Goal: Transaction & Acquisition: Obtain resource

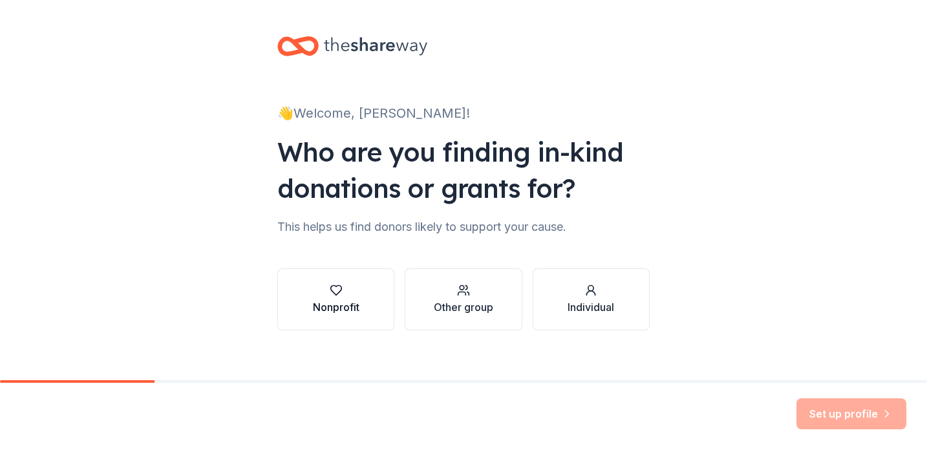
click at [327, 305] on div "Nonprofit" at bounding box center [336, 307] width 47 height 16
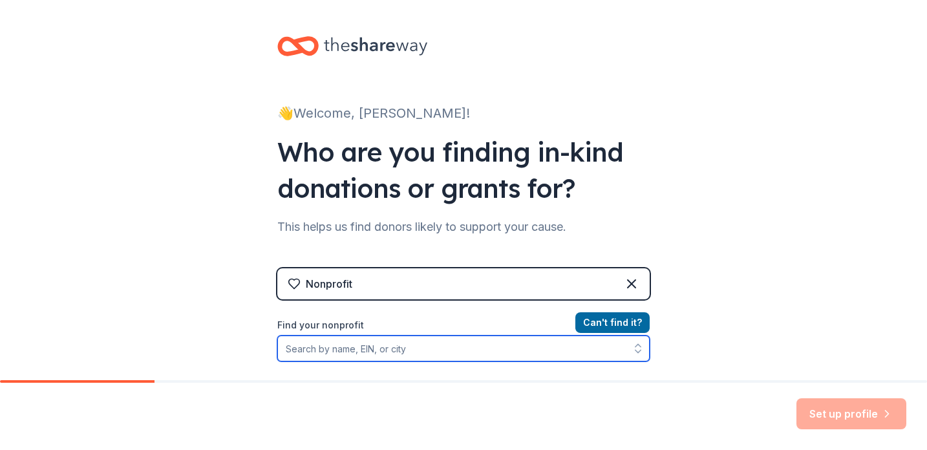
click at [391, 354] on input "Find your nonprofit" at bounding box center [463, 348] width 372 height 26
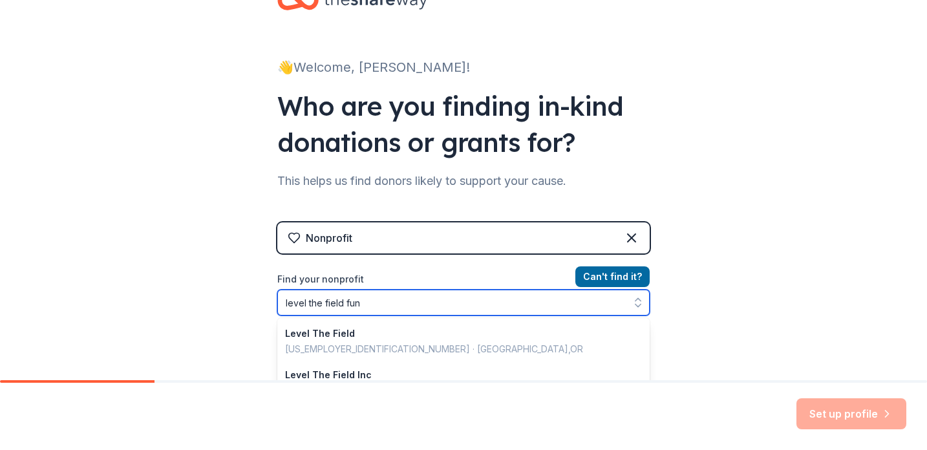
type input "level the field fund"
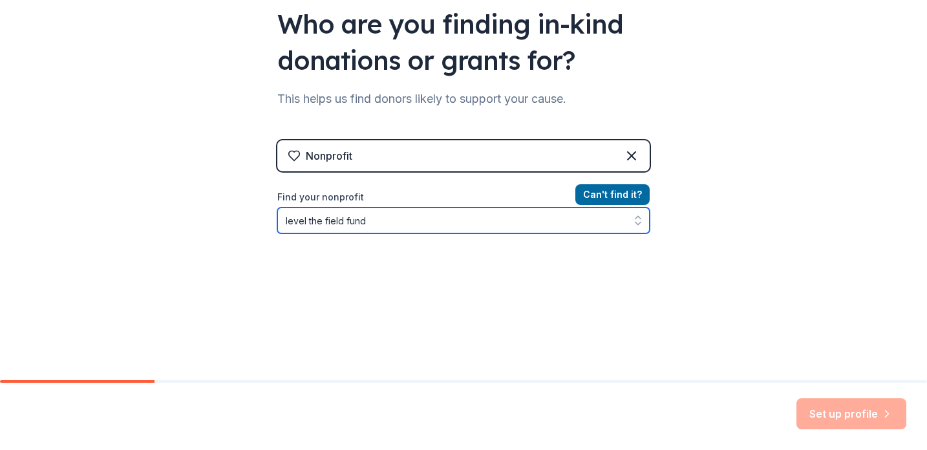
scroll to position [129, 0]
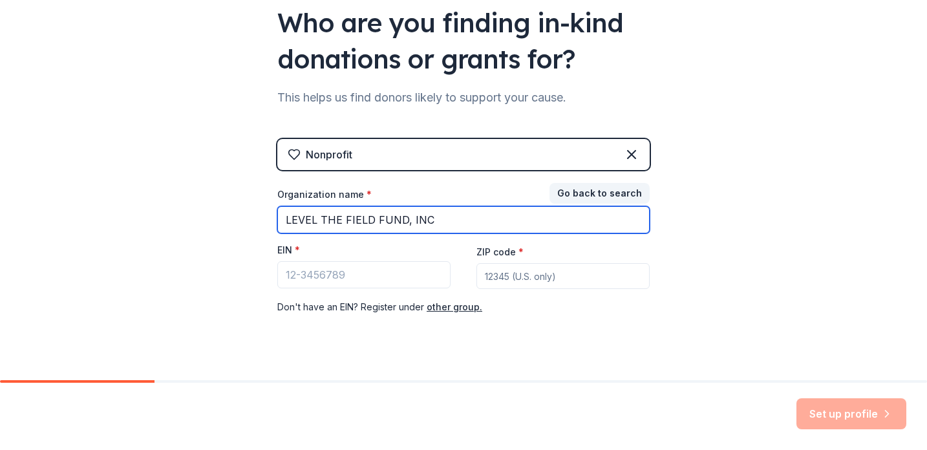
type input "LEVEL THE FIELD FUND, INC"
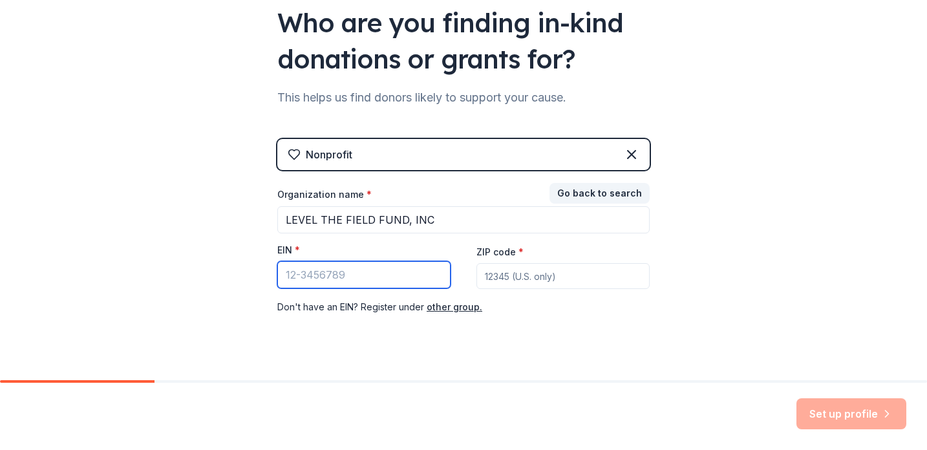
click at [313, 281] on input "EIN *" at bounding box center [363, 274] width 173 height 27
type input "39-3186370"
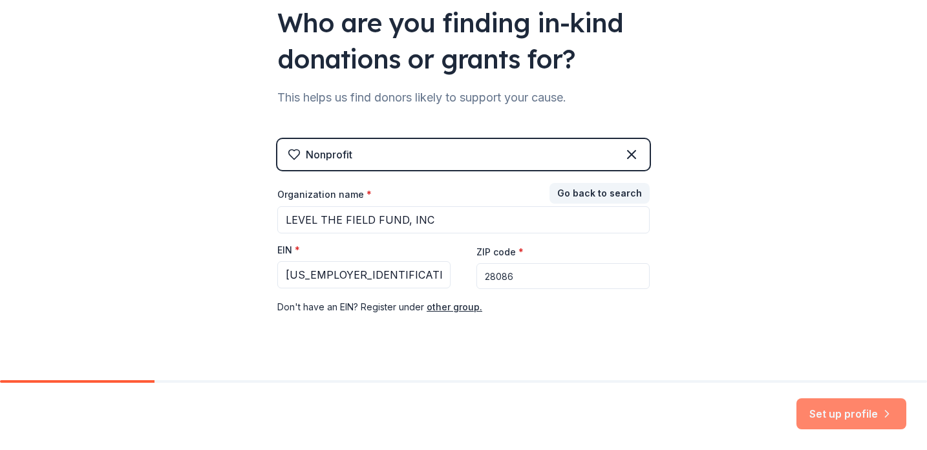
type input "28086"
click at [872, 409] on button "Set up profile" at bounding box center [851, 413] width 110 height 31
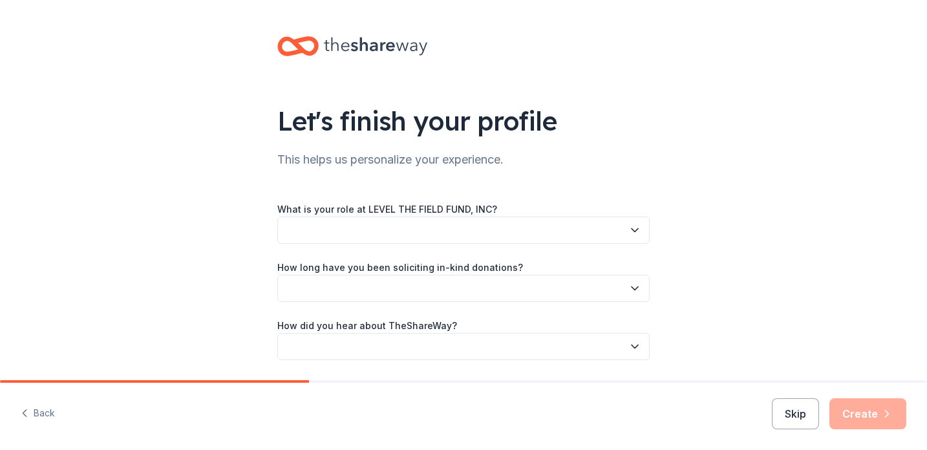
click at [445, 233] on button "button" at bounding box center [463, 229] width 372 height 27
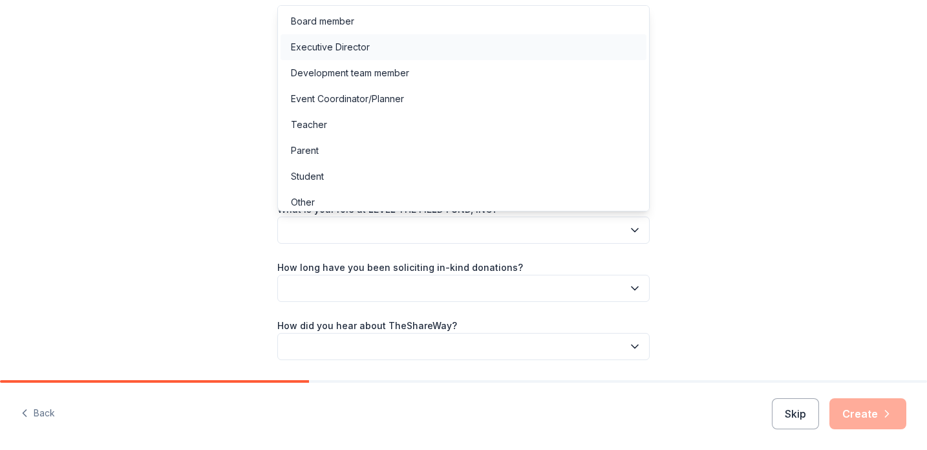
click at [308, 46] on div "Executive Director" at bounding box center [330, 47] width 79 height 16
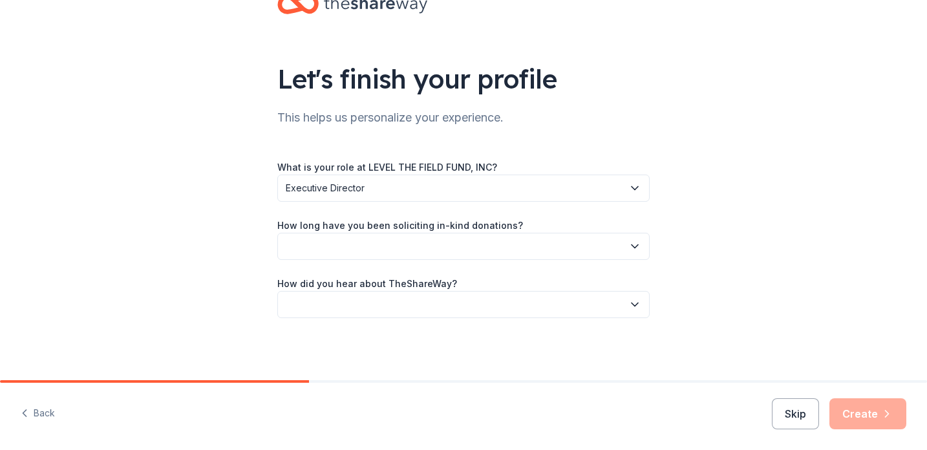
scroll to position [42, 0]
click at [380, 254] on button "button" at bounding box center [463, 246] width 372 height 27
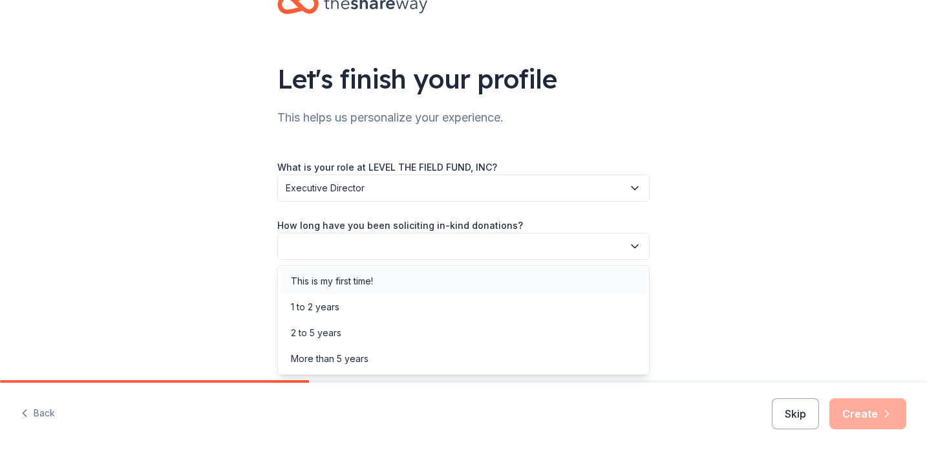
click at [359, 279] on div "This is my first time!" at bounding box center [332, 281] width 82 height 16
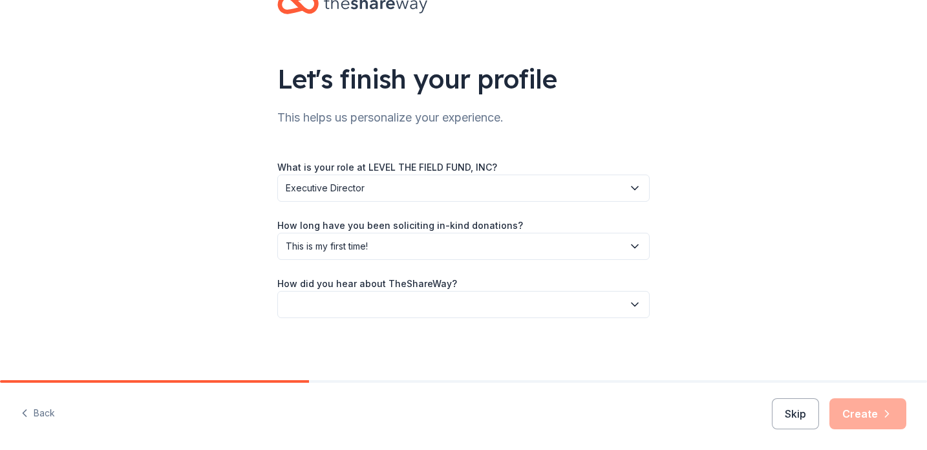
scroll to position [0, 0]
click at [350, 305] on button "button" at bounding box center [463, 304] width 372 height 27
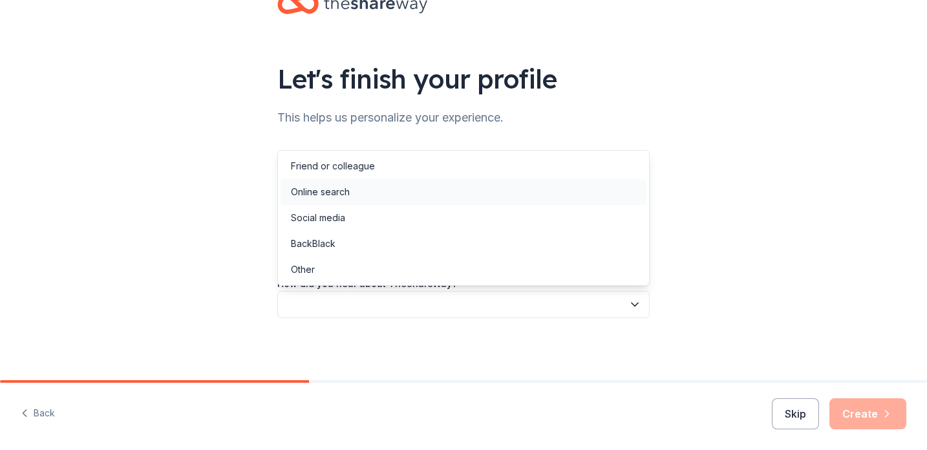
click at [331, 196] on div "Online search" at bounding box center [320, 192] width 59 height 16
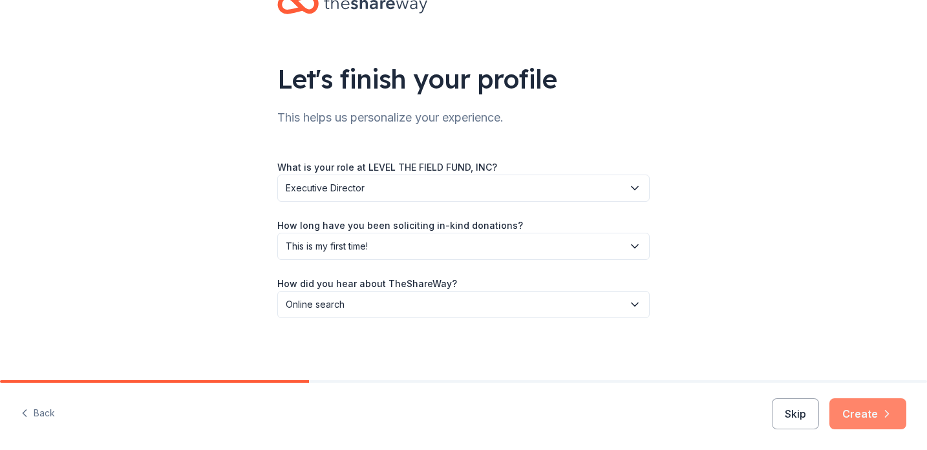
click at [854, 415] on button "Create" at bounding box center [867, 413] width 77 height 31
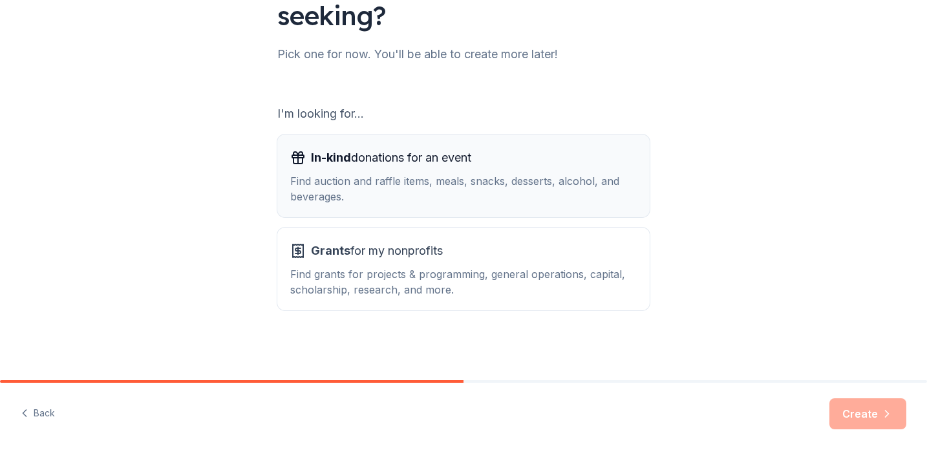
scroll to position [142, 0]
click at [452, 270] on div "Find grants for projects & programming, general operations, capital, scholarshi…" at bounding box center [463, 281] width 346 height 31
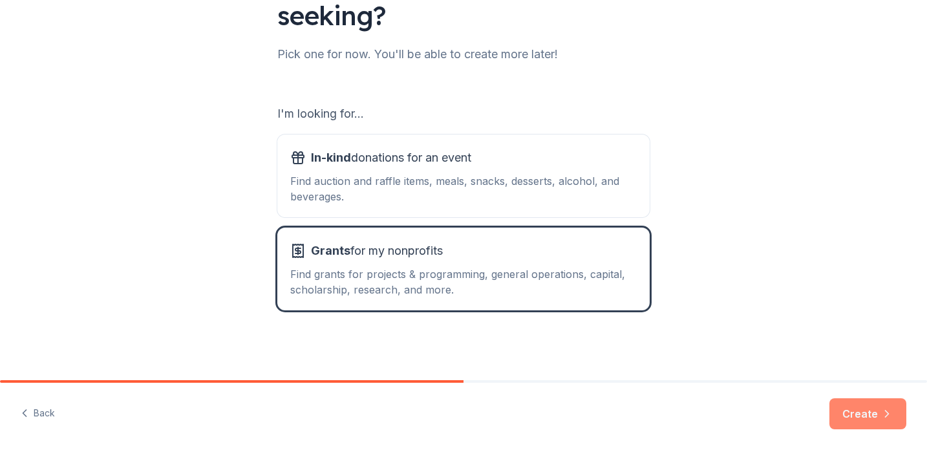
click at [849, 415] on button "Create" at bounding box center [867, 413] width 77 height 31
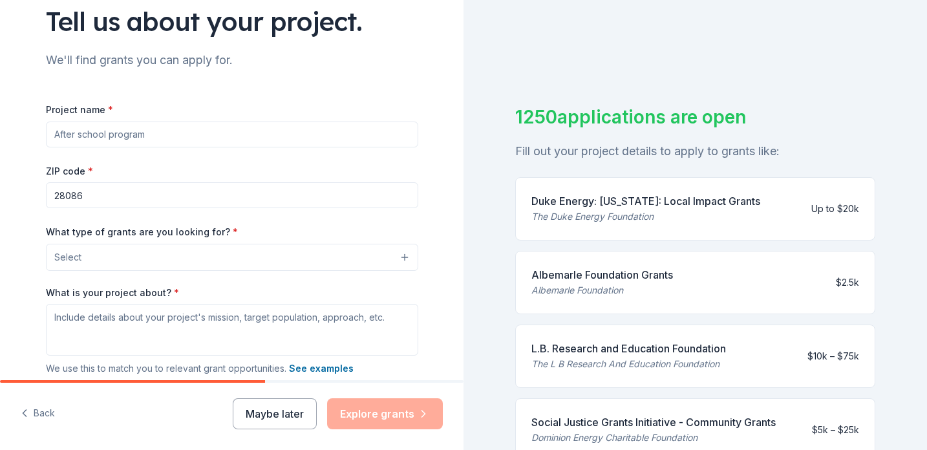
scroll to position [158, 0]
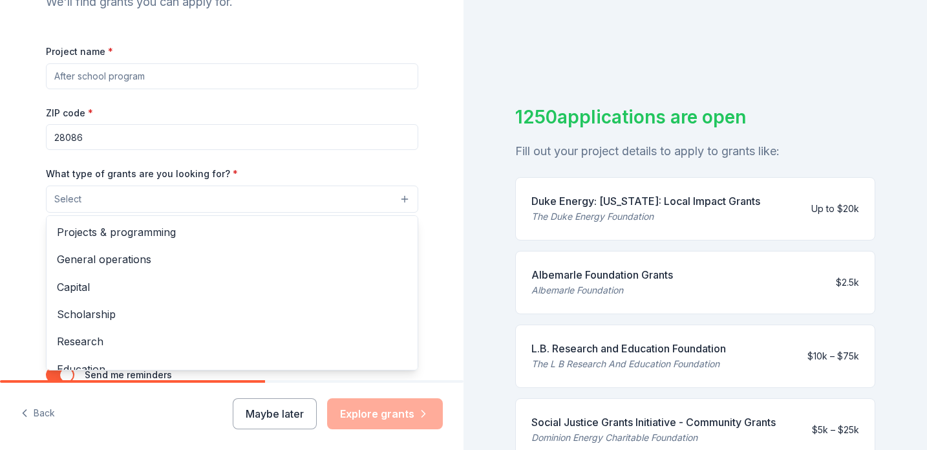
click at [142, 191] on button "Select" at bounding box center [232, 198] width 372 height 27
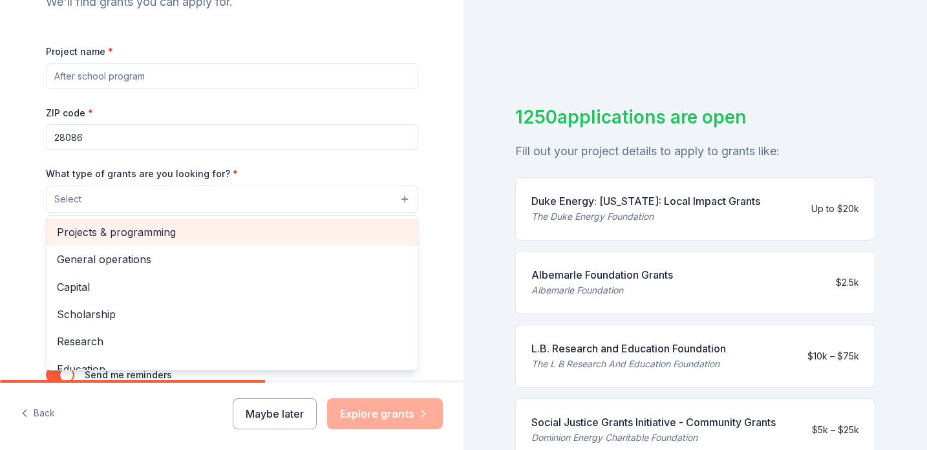
scroll to position [6, 0]
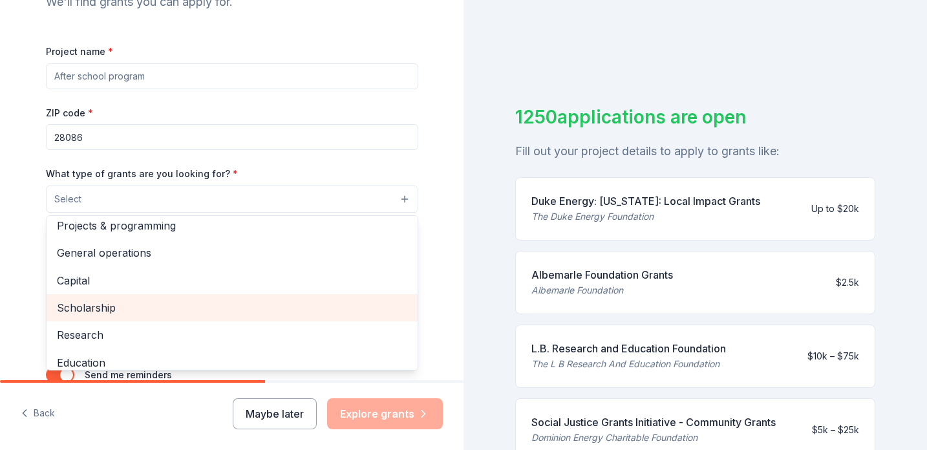
click at [91, 312] on span "Scholarship" at bounding box center [232, 307] width 350 height 17
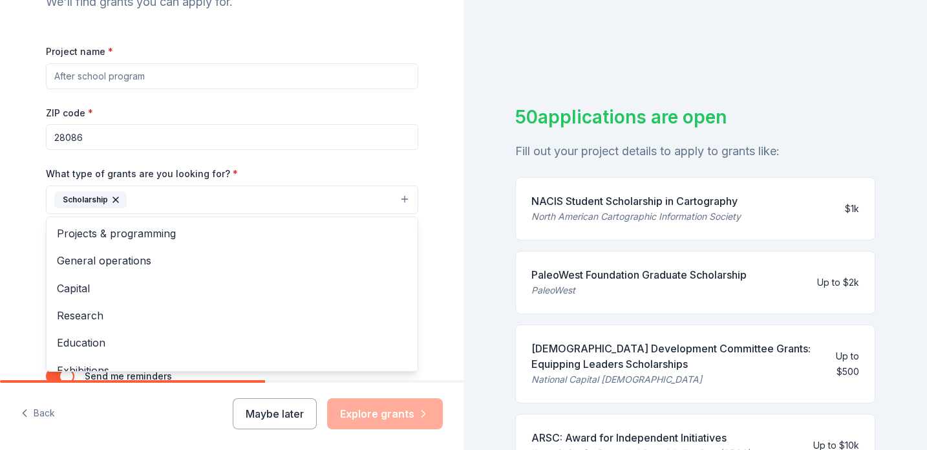
scroll to position [0, 0]
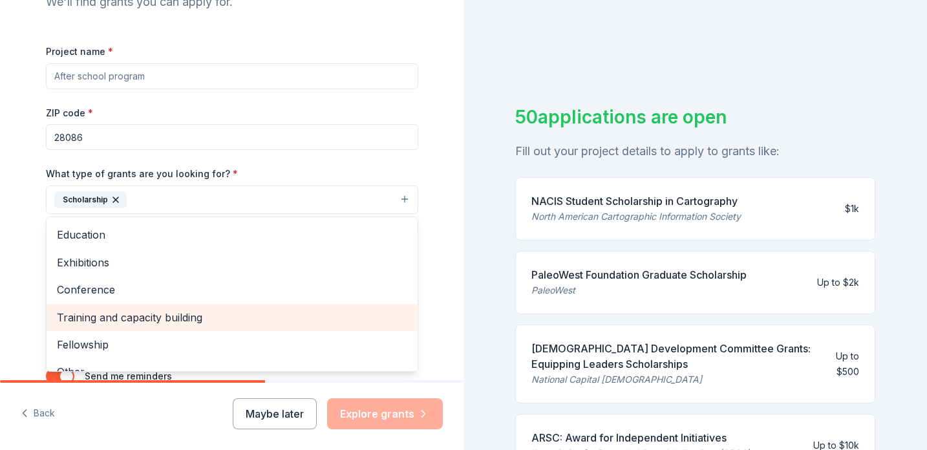
click at [87, 319] on span "Training and capacity building" at bounding box center [232, 317] width 350 height 17
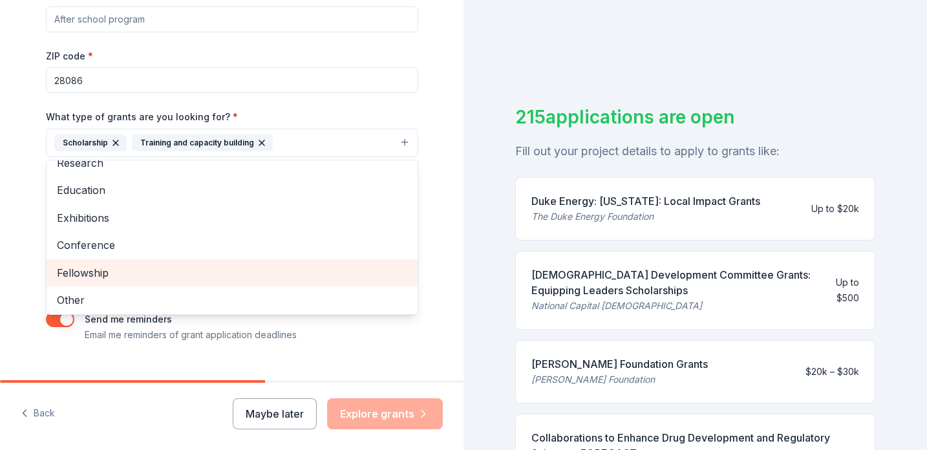
scroll to position [222, 0]
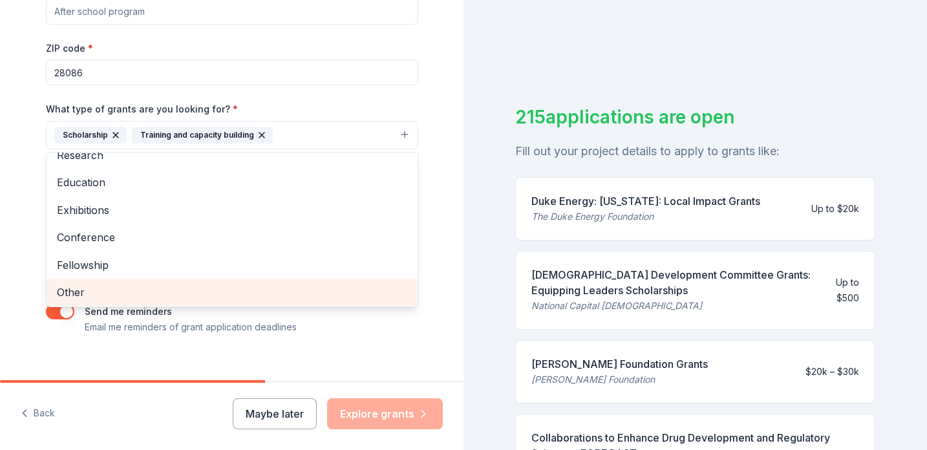
click at [63, 289] on span "Other" at bounding box center [232, 292] width 350 height 17
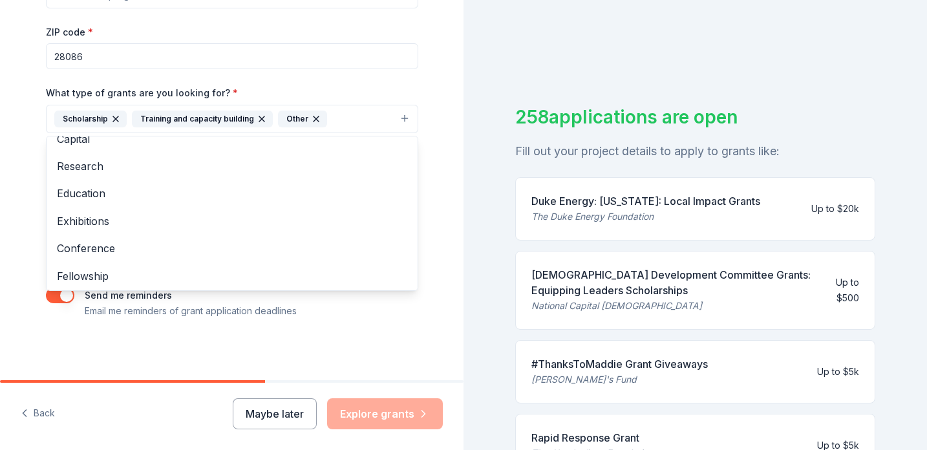
scroll to position [238, 0]
click at [331, 339] on div "Tell us about your project. We'll find grants you can apply for. Project name *…" at bounding box center [232, 71] width 414 height 619
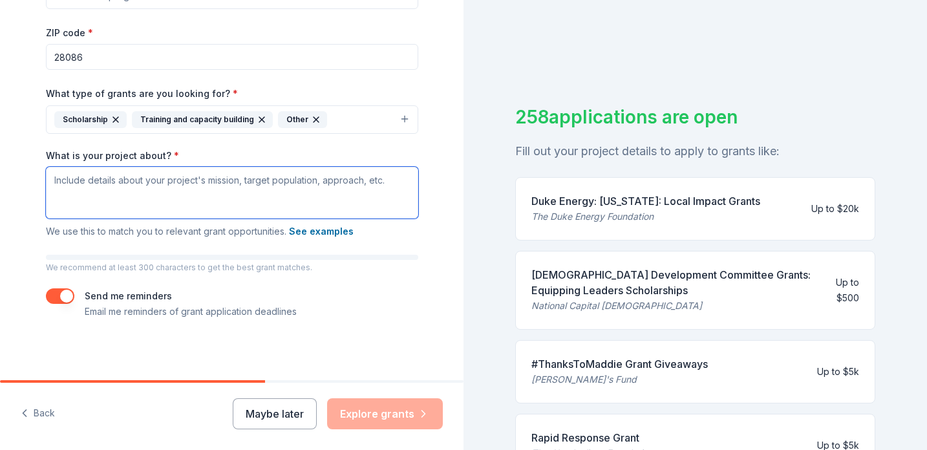
click at [140, 173] on textarea "What is your project about? *" at bounding box center [232, 193] width 372 height 52
paste textarea "To provide financial assistance and equitable access to competitive youth socce…"
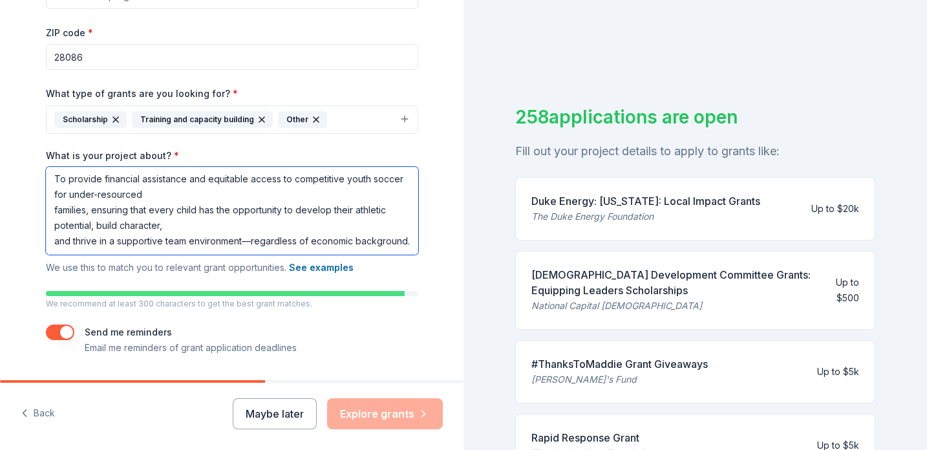
scroll to position [1, 0]
click at [54, 211] on textarea "To provide financial assistance and equitable access to competitive youth socce…" at bounding box center [232, 211] width 372 height 88
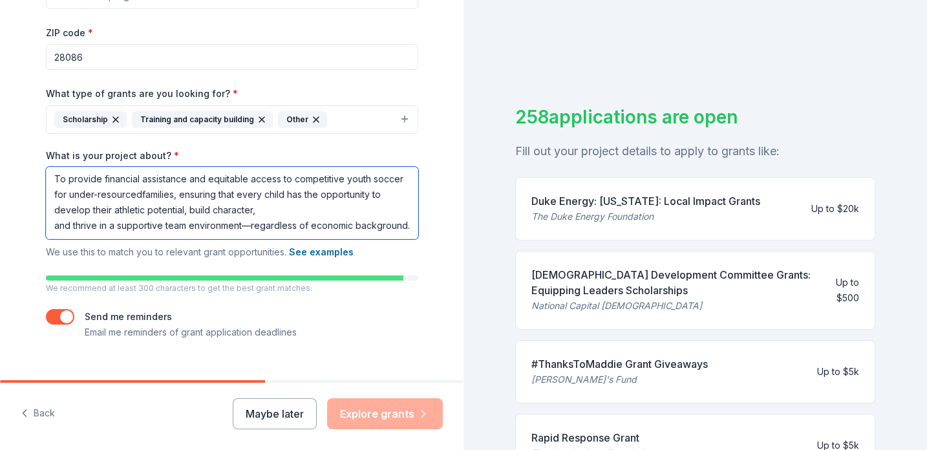
scroll to position [0, 0]
click at [55, 225] on textarea "To provide financial assistance and equitable access to competitive youth socce…" at bounding box center [232, 203] width 372 height 72
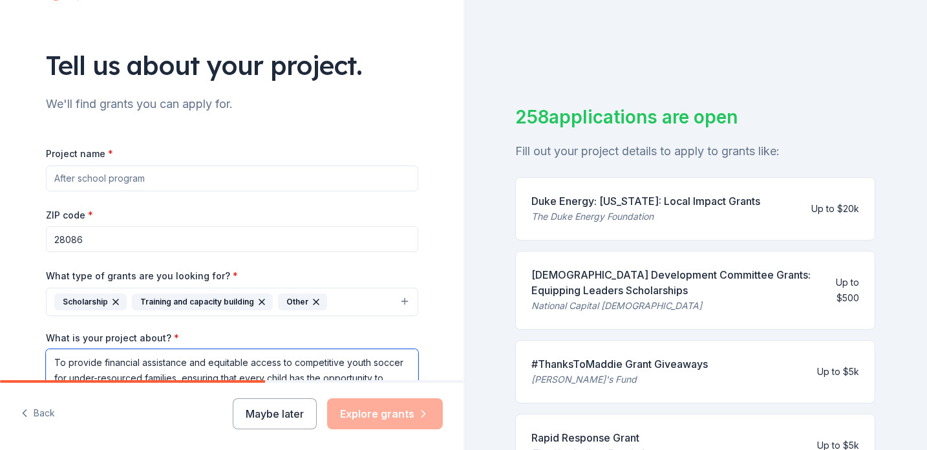
scroll to position [60, 0]
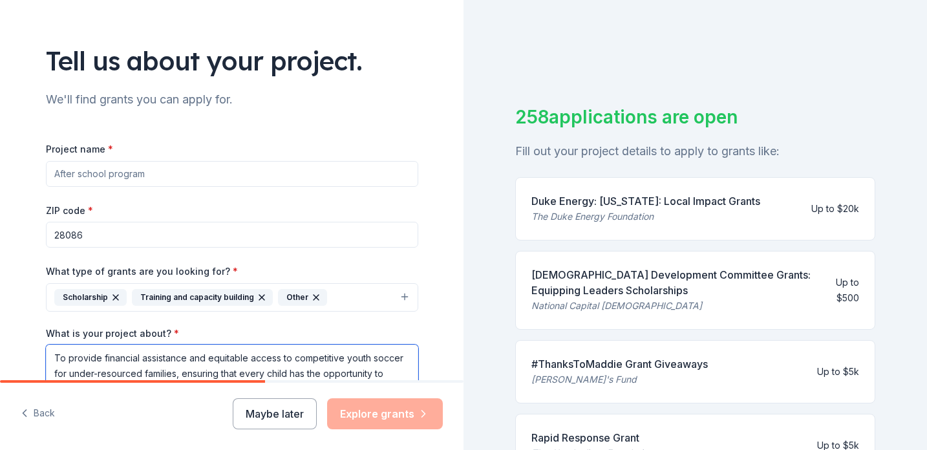
type textarea "To provide financial assistance and equitable access to competitive youth socce…"
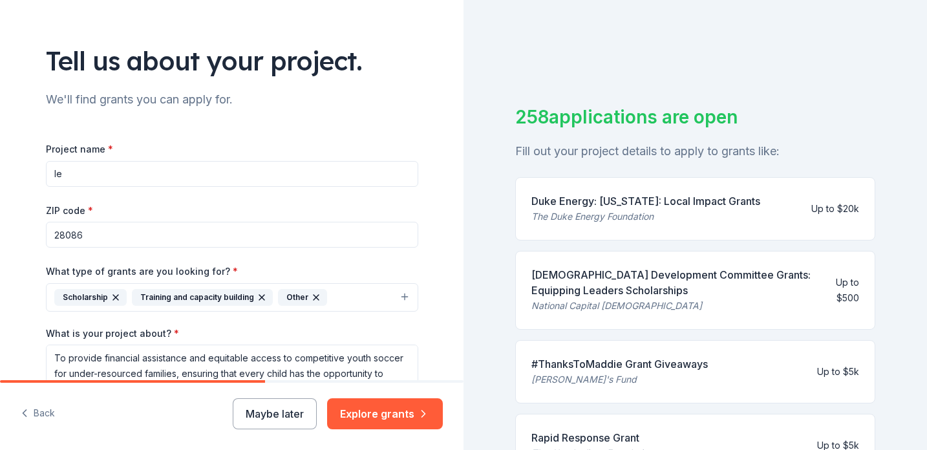
type input "l"
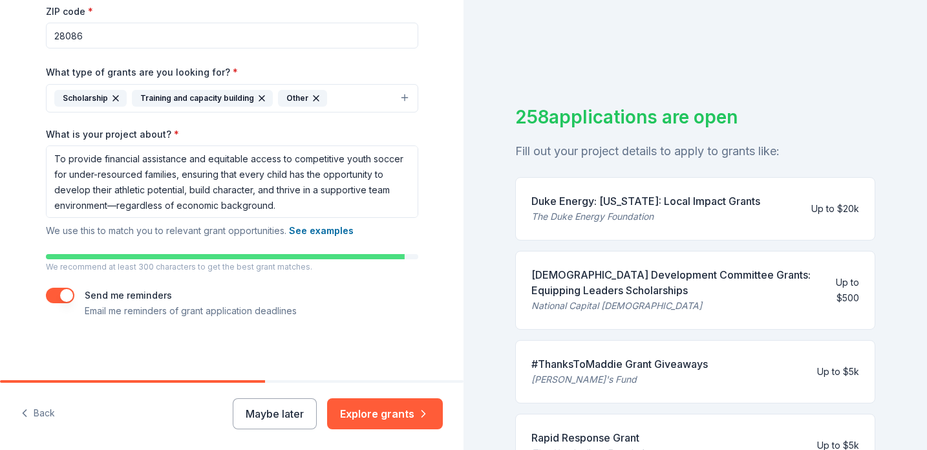
scroll to position [258, 0]
type input "LEVE THE FIELD FUND"
click at [388, 410] on button "Explore grants" at bounding box center [385, 413] width 116 height 31
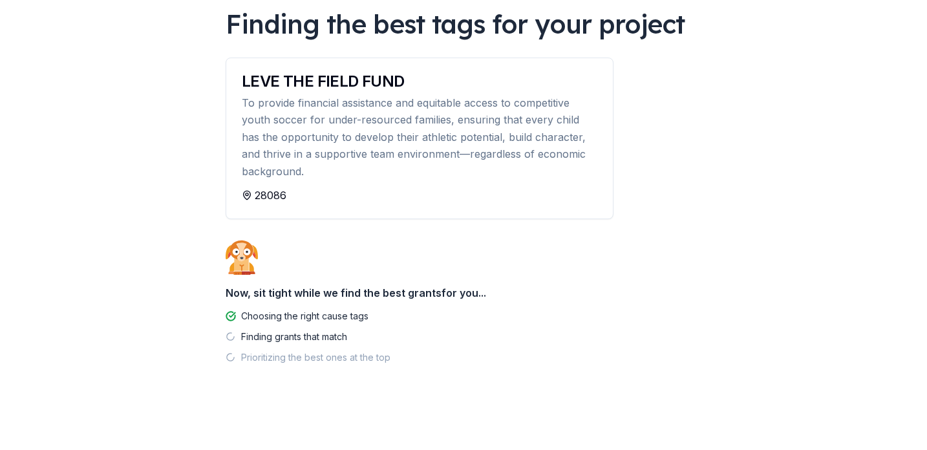
scroll to position [101, 0]
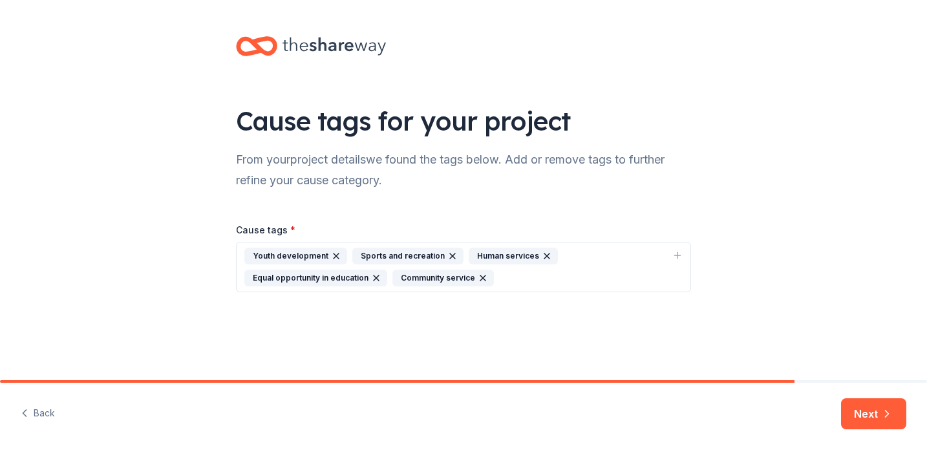
click at [888, 429] on div "Back Next" at bounding box center [463, 416] width 927 height 67
click at [880, 420] on button "Next" at bounding box center [873, 413] width 65 height 31
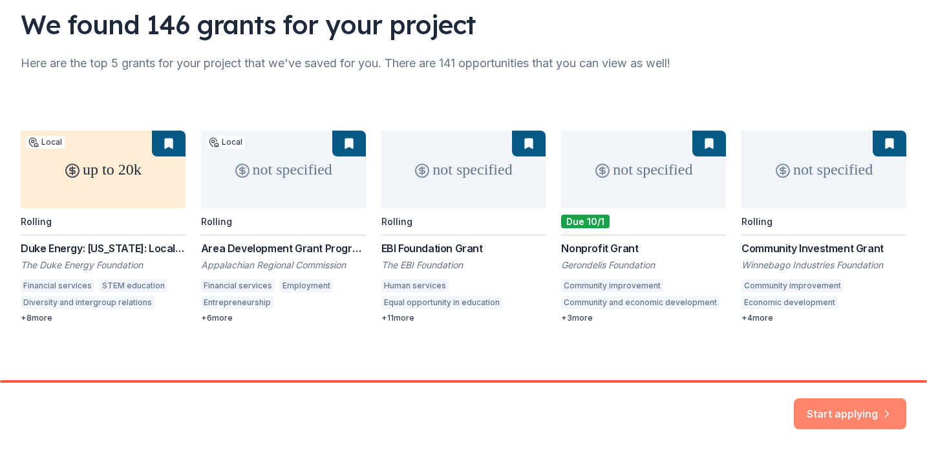
click at [818, 397] on button "Start applying" at bounding box center [849, 405] width 112 height 31
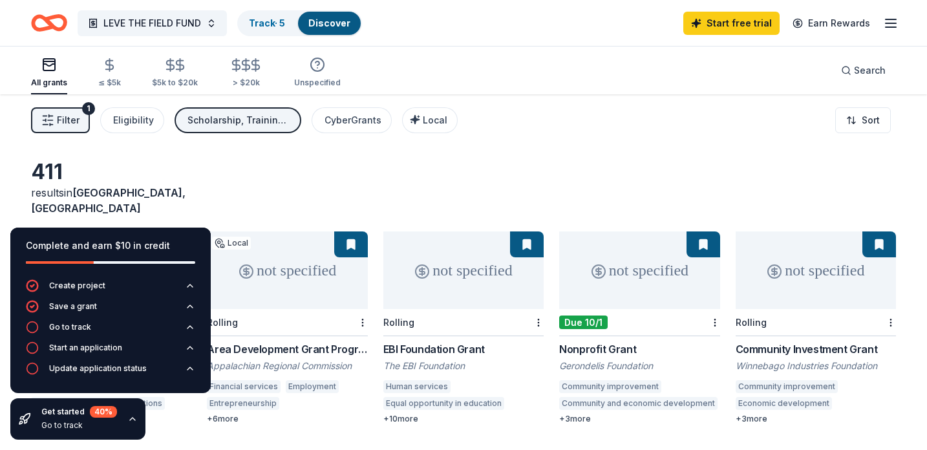
click at [282, 199] on div "411 results in Kings Mountain, NC" at bounding box center [463, 187] width 865 height 57
click at [56, 326] on div "Go to track" at bounding box center [70, 327] width 42 height 10
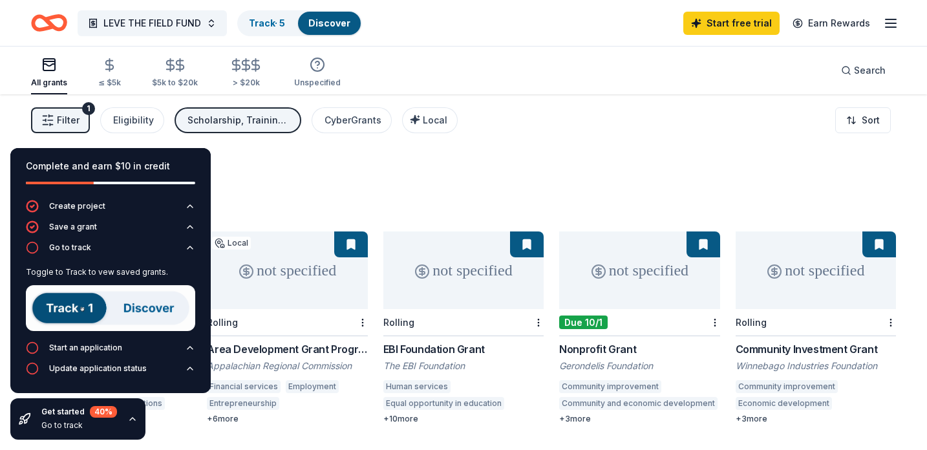
click at [65, 302] on img at bounding box center [110, 308] width 169 height 46
click at [73, 304] on img at bounding box center [110, 308] width 169 height 46
click at [150, 315] on img at bounding box center [110, 308] width 169 height 46
click at [70, 300] on img at bounding box center [110, 308] width 169 height 46
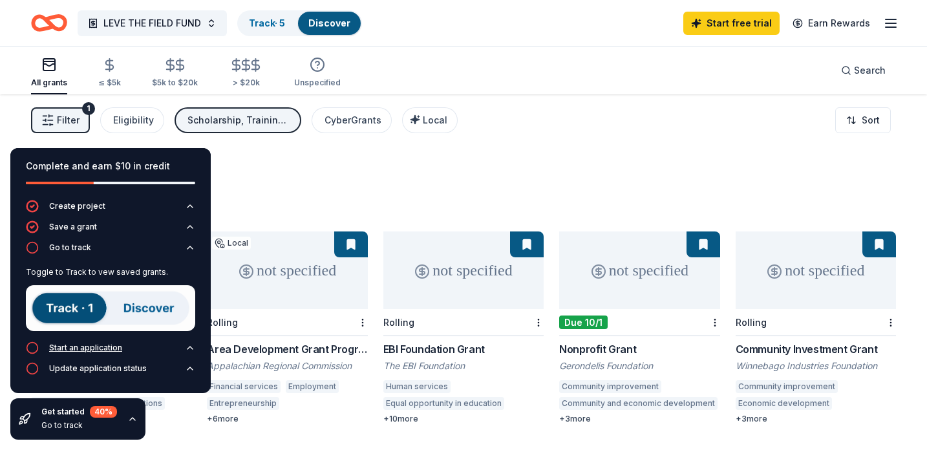
click at [66, 342] on div "Start an application" at bounding box center [74, 347] width 96 height 13
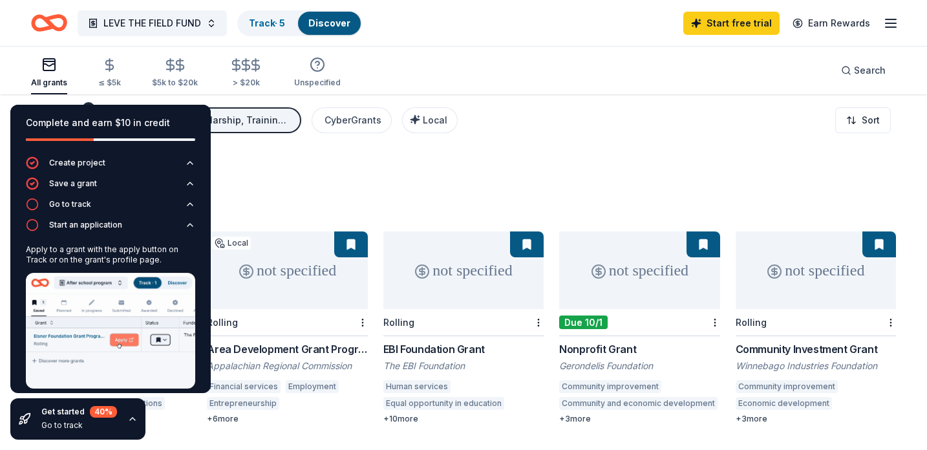
click at [264, 200] on div "411 results in Kings Mountain, NC" at bounding box center [463, 187] width 865 height 57
click at [598, 50] on div "All grants ≤ $5k $5k to $20k > $20k Unspecified Search" at bounding box center [463, 71] width 865 height 48
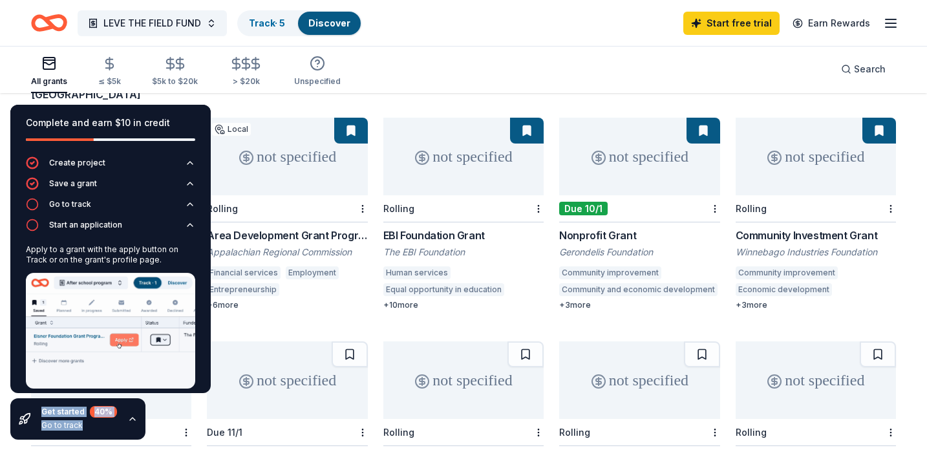
scroll to position [37, 0]
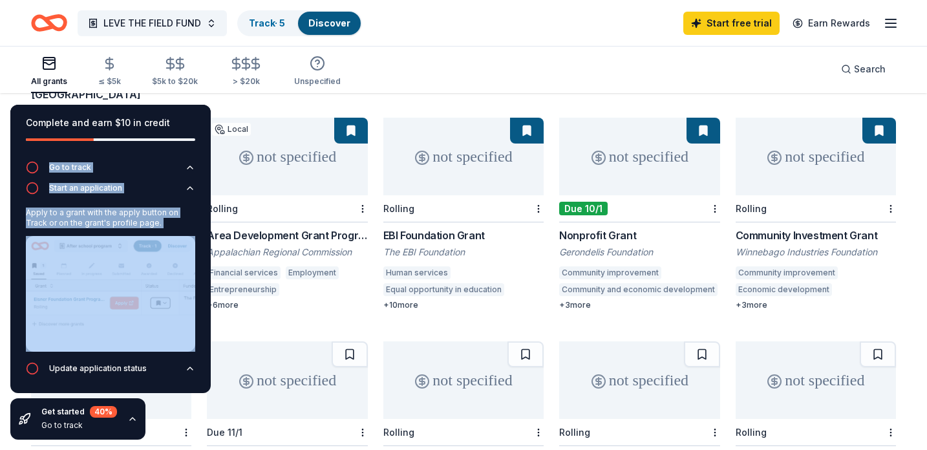
drag, startPoint x: 204, startPoint y: 309, endPoint x: 198, endPoint y: 124, distance: 185.5
click at [198, 124] on div "Complete and earn $10 in credit Create project Save a grant Go to track Start a…" at bounding box center [110, 249] width 200 height 288
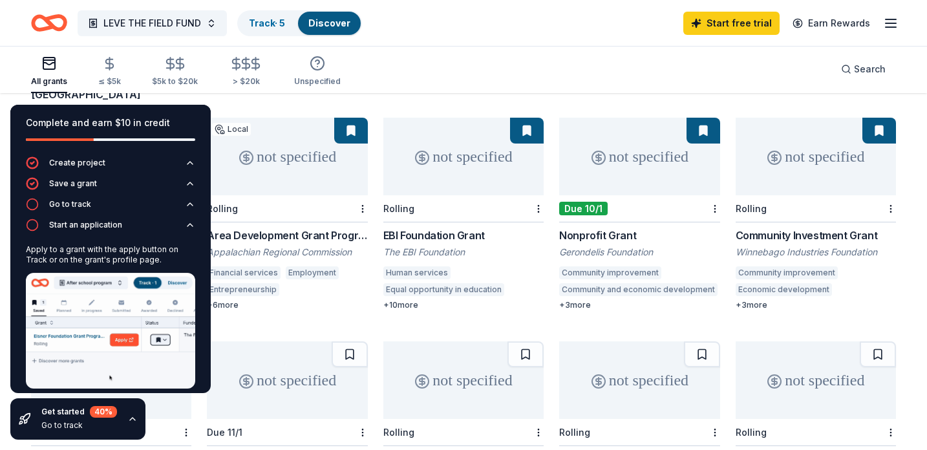
click at [10, 94] on div "Complete and earn $10 in credit Create project Save a grant Go to track Start a…" at bounding box center [110, 271] width 221 height 355
click at [130, 359] on img at bounding box center [110, 331] width 169 height 116
click at [64, 222] on div "Start an application" at bounding box center [85, 225] width 73 height 10
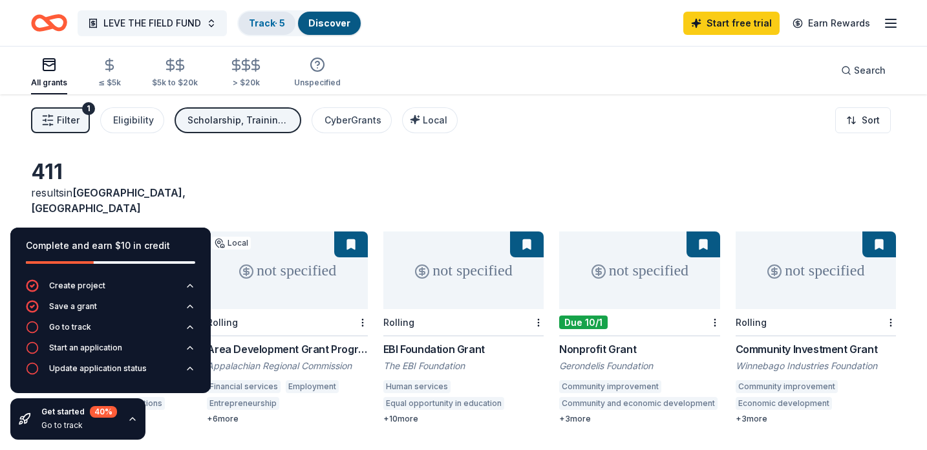
click at [271, 34] on div "Track · 5" at bounding box center [266, 23] width 57 height 23
click at [269, 27] on link "Track · 5" at bounding box center [267, 22] width 36 height 11
click at [345, 28] on link "Discover" at bounding box center [329, 22] width 42 height 11
click at [266, 17] on link "Track · 5" at bounding box center [267, 22] width 36 height 11
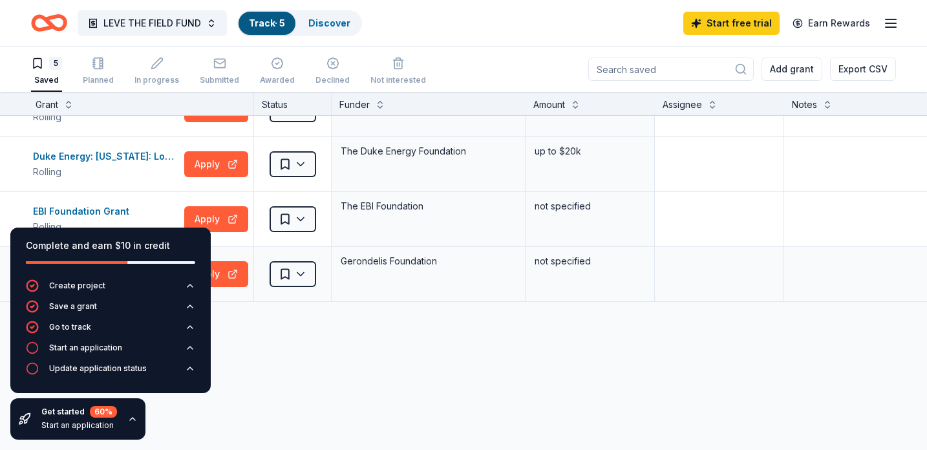
scroll to position [86, 3]
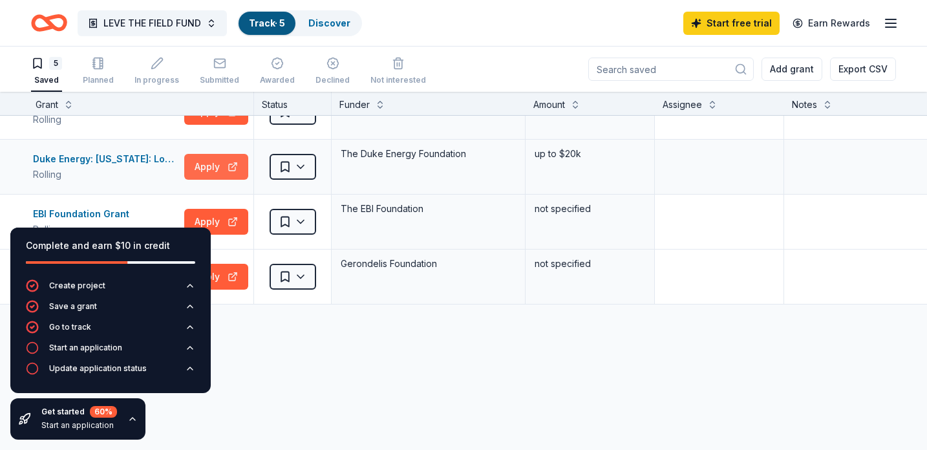
click at [199, 171] on button "Apply" at bounding box center [216, 167] width 64 height 26
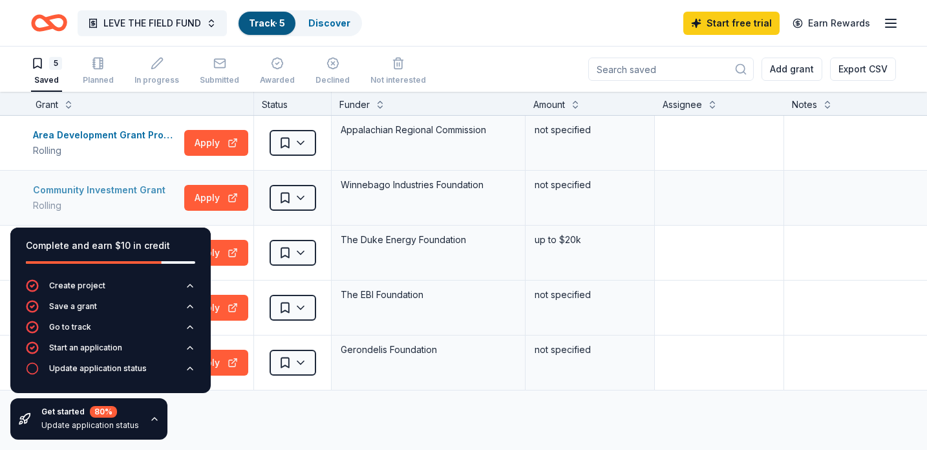
scroll to position [0, 3]
click at [205, 144] on button "Apply" at bounding box center [216, 143] width 64 height 26
click at [214, 198] on button "Apply" at bounding box center [216, 198] width 64 height 26
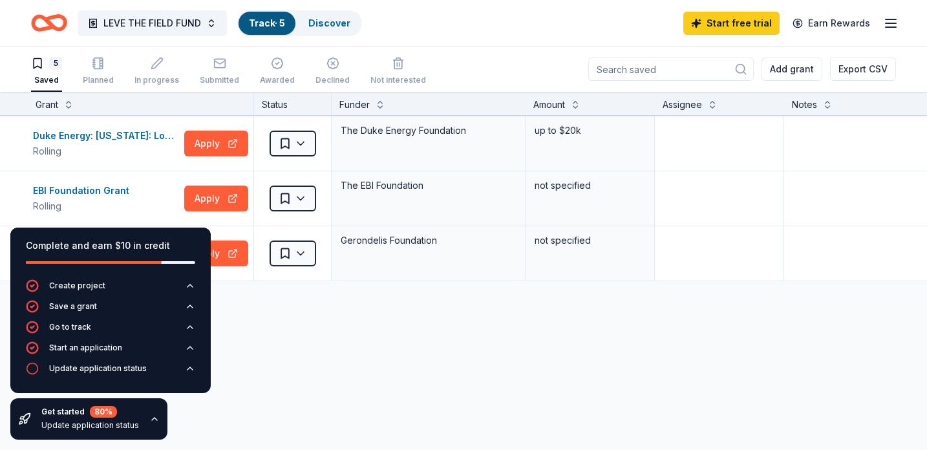
scroll to position [130, 4]
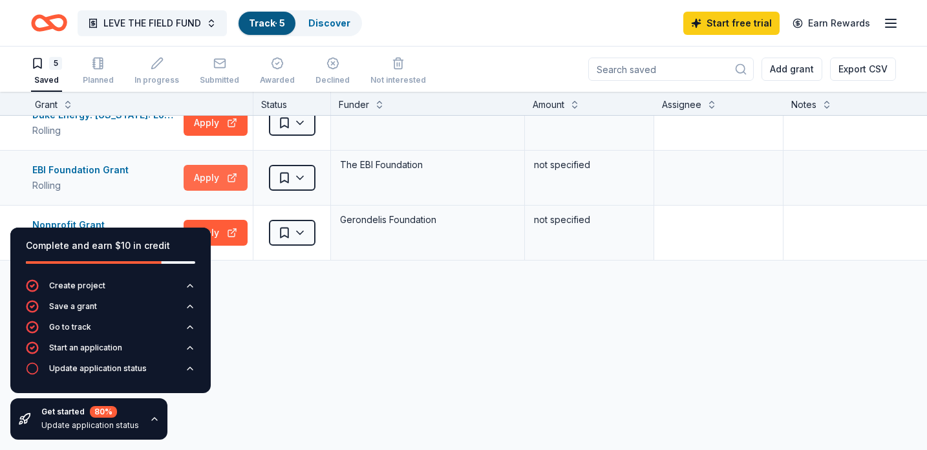
click at [208, 183] on button "Apply" at bounding box center [215, 178] width 64 height 26
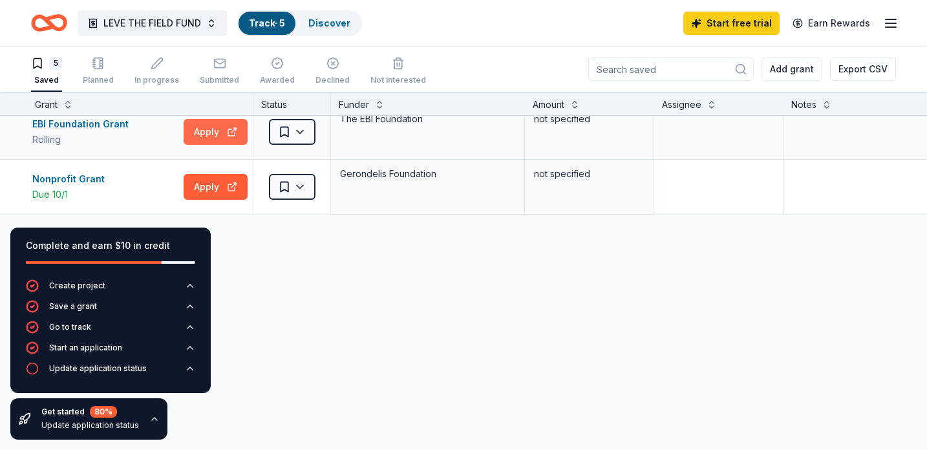
scroll to position [182, 4]
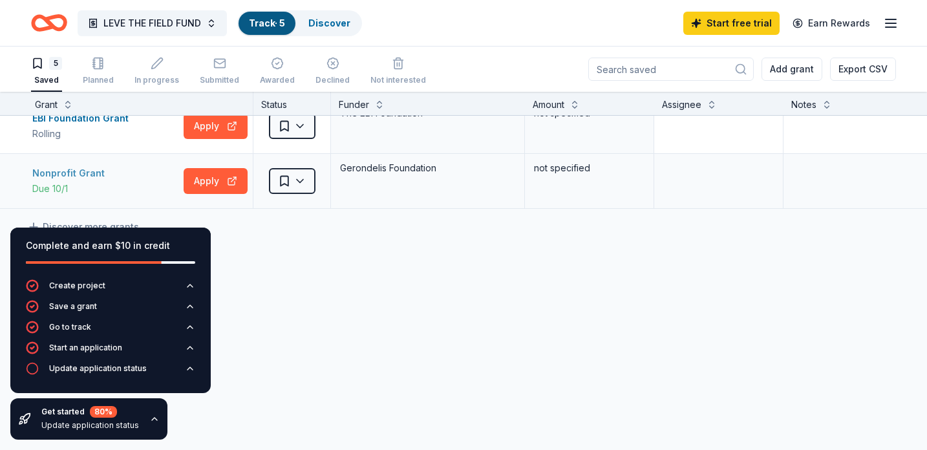
click at [82, 174] on div "Nonprofit Grant" at bounding box center [71, 173] width 78 height 16
click at [326, 25] on link "Discover" at bounding box center [329, 22] width 42 height 11
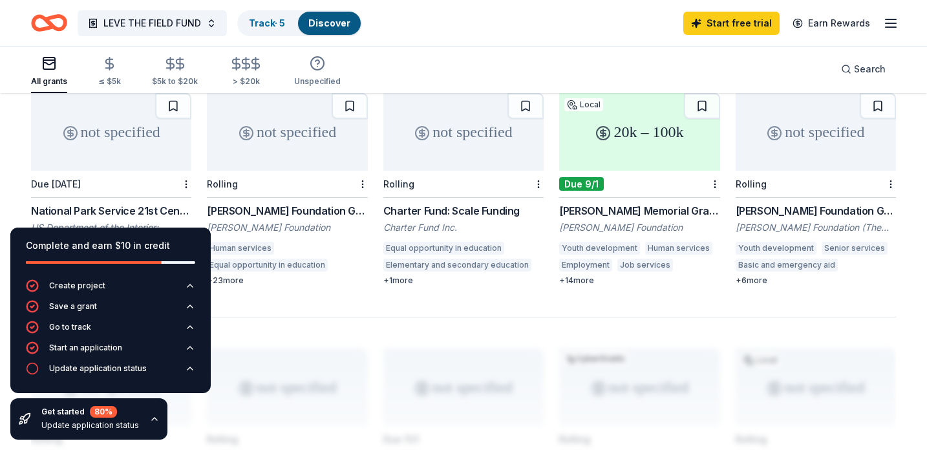
scroll to position [809, 0]
click at [873, 76] on span "Search" at bounding box center [870, 69] width 32 height 16
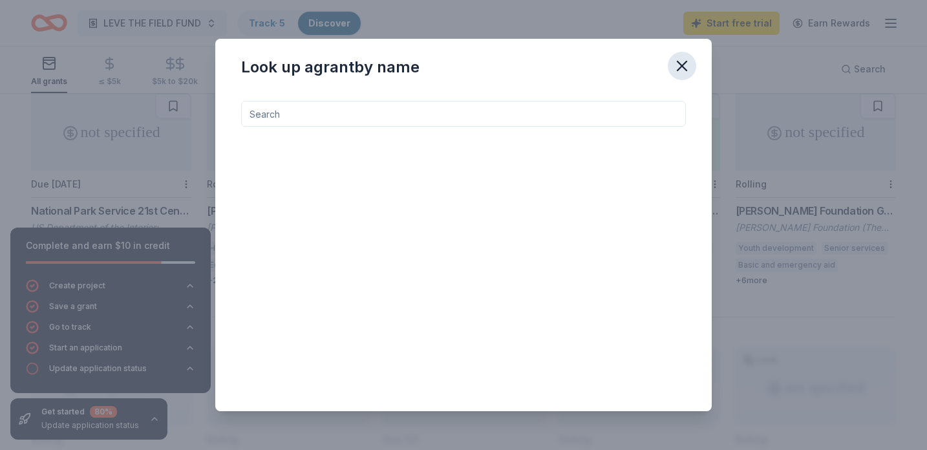
click at [678, 67] on icon "button" at bounding box center [682, 66] width 18 height 18
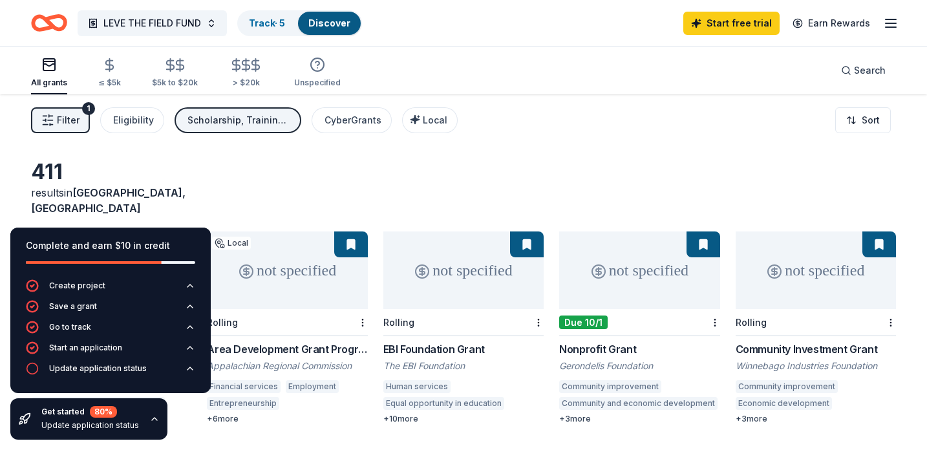
scroll to position [0, 0]
click at [428, 117] on span "Local" at bounding box center [435, 119] width 25 height 11
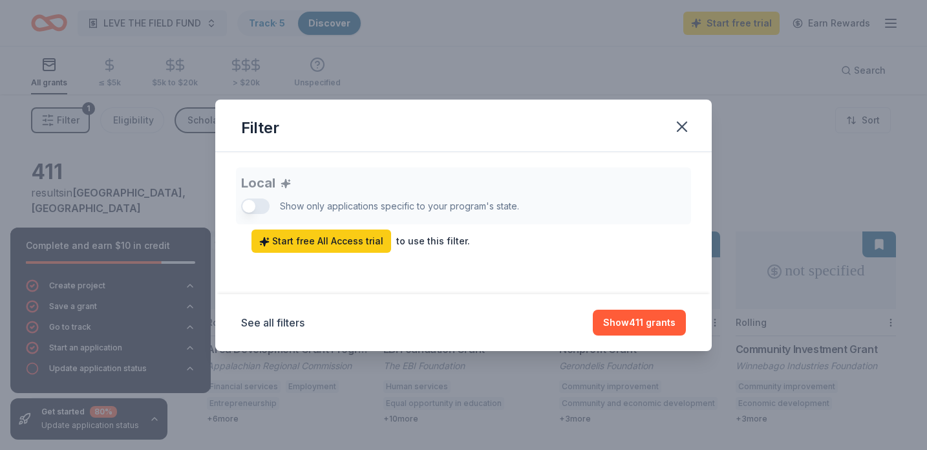
click at [254, 205] on div "Local Show only applications specific to your program's state. Start free All A…" at bounding box center [463, 209] width 445 height 85
click at [251, 211] on div "Local Show only applications specific to your program's state. Start free All A…" at bounding box center [463, 209] width 445 height 85
click at [688, 127] on icon "button" at bounding box center [682, 127] width 18 height 18
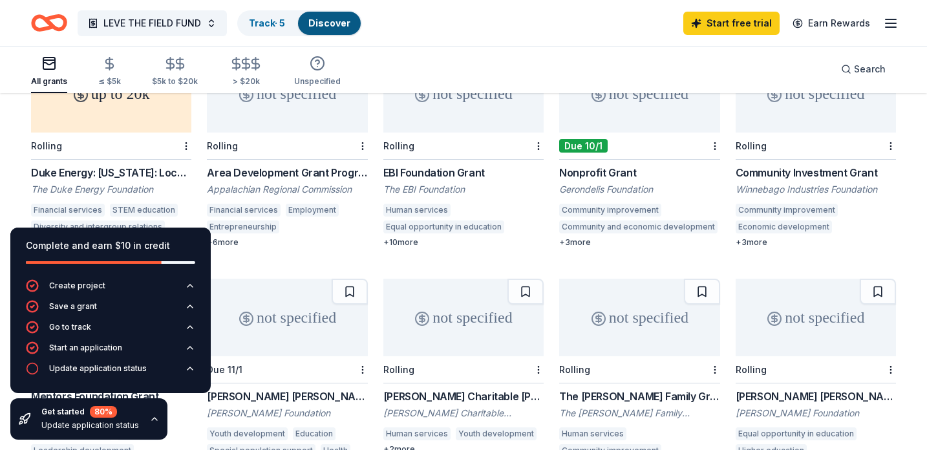
scroll to position [178, 0]
click at [83, 131] on div "Rolling" at bounding box center [111, 144] width 160 height 27
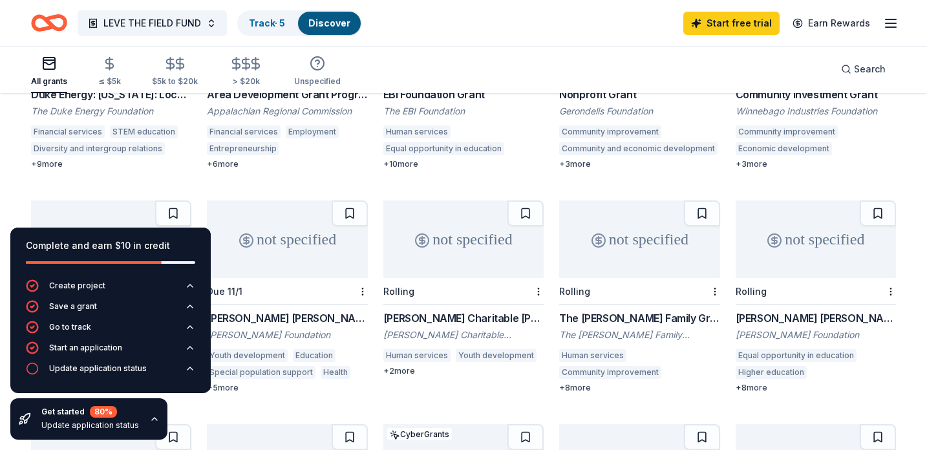
scroll to position [256, 0]
click at [219, 158] on div "+ 6 more" at bounding box center [287, 163] width 160 height 10
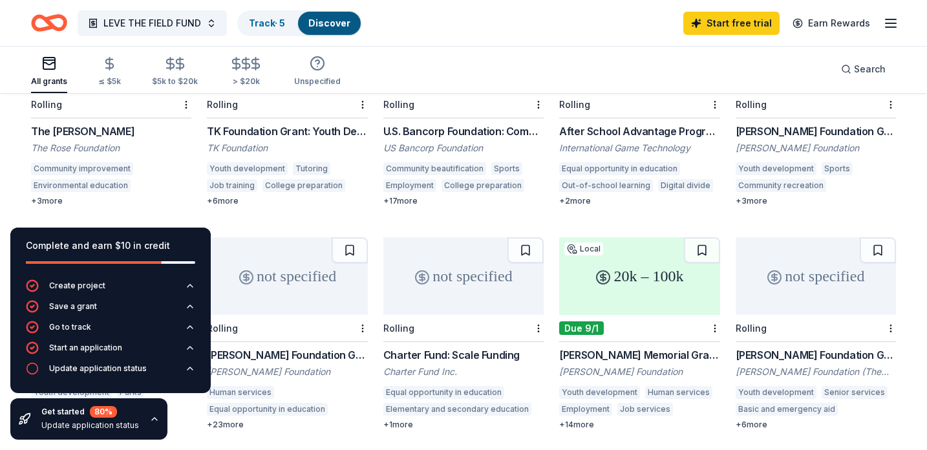
scroll to position [669, 0]
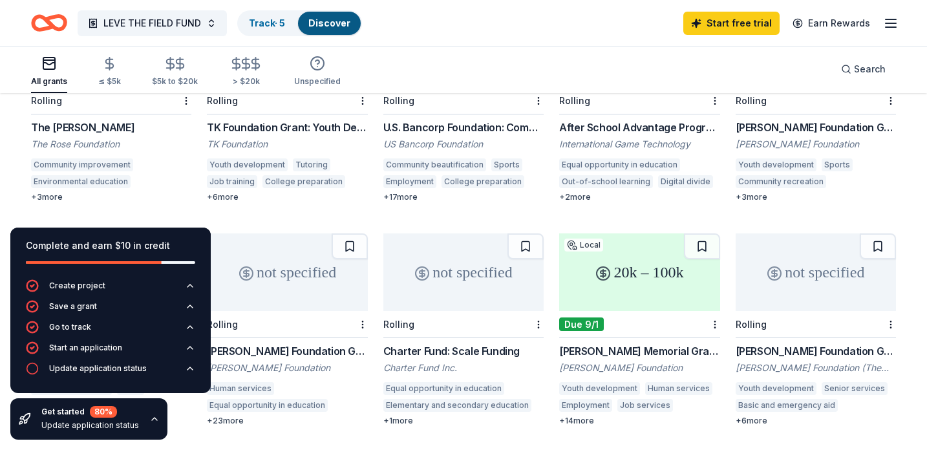
click at [636, 343] on div "[PERSON_NAME] Memorial Grants in Art & Human Services" at bounding box center [639, 351] width 160 height 16
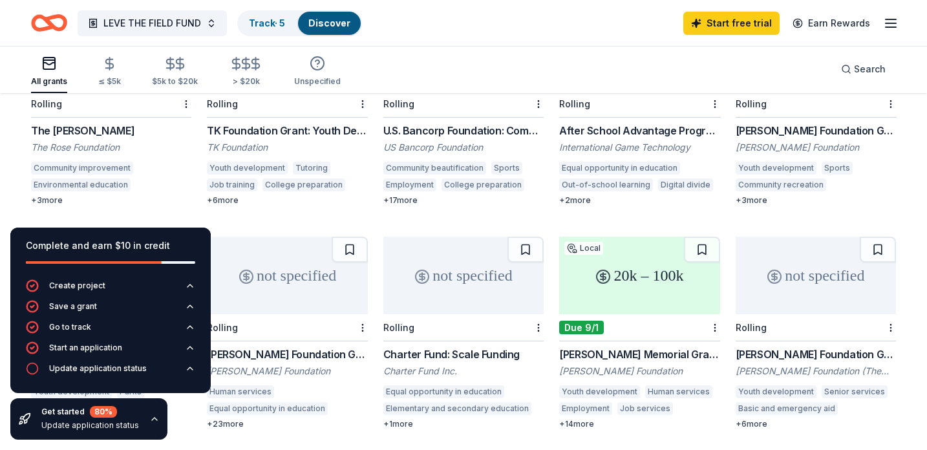
click at [61, 430] on div "Update application status" at bounding box center [90, 425] width 98 height 10
click at [151, 419] on icon "button" at bounding box center [154, 419] width 10 height 10
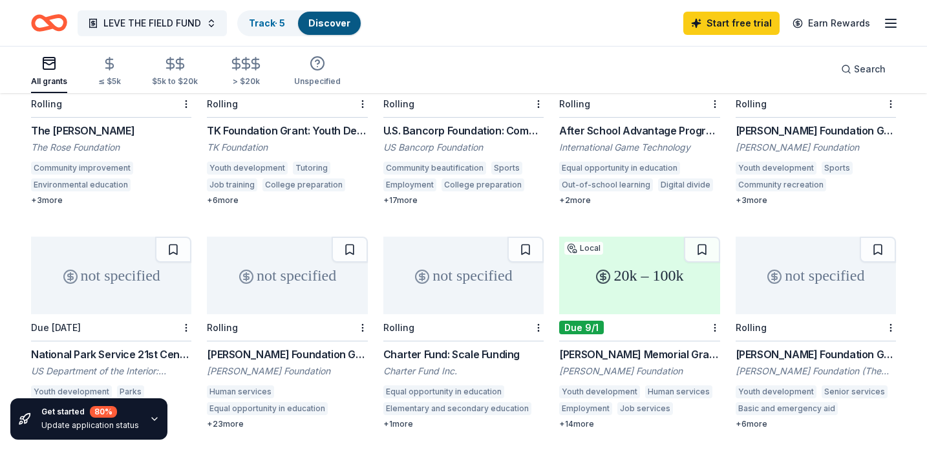
click at [152, 419] on icon "button" at bounding box center [154, 418] width 5 height 3
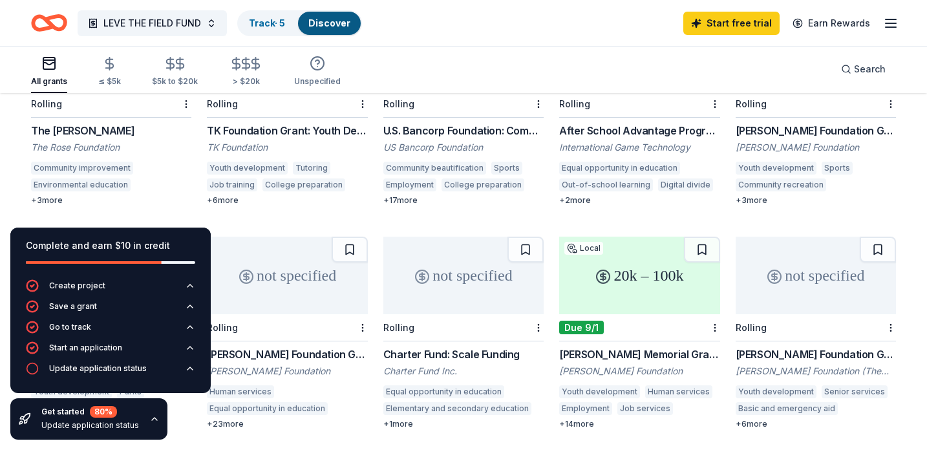
click at [151, 419] on icon "button" at bounding box center [154, 419] width 10 height 10
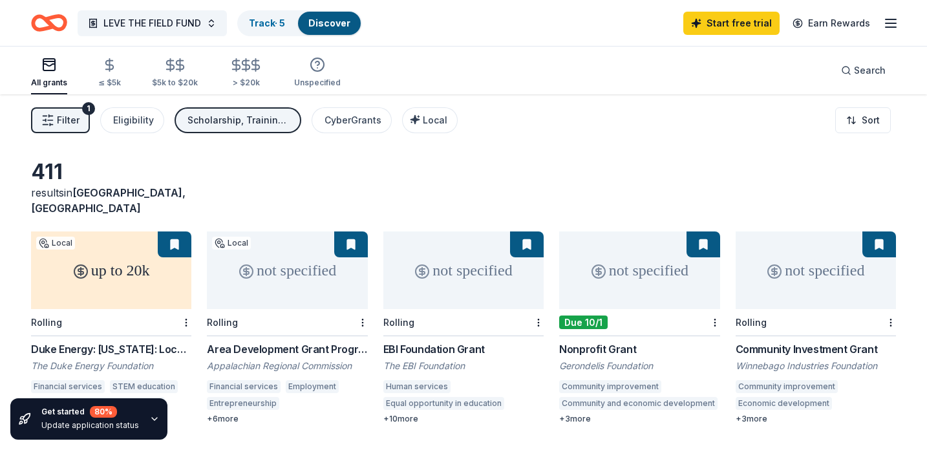
scroll to position [0, 0]
click at [207, 30] on button "LEVE THE FIELD FUND" at bounding box center [152, 23] width 149 height 26
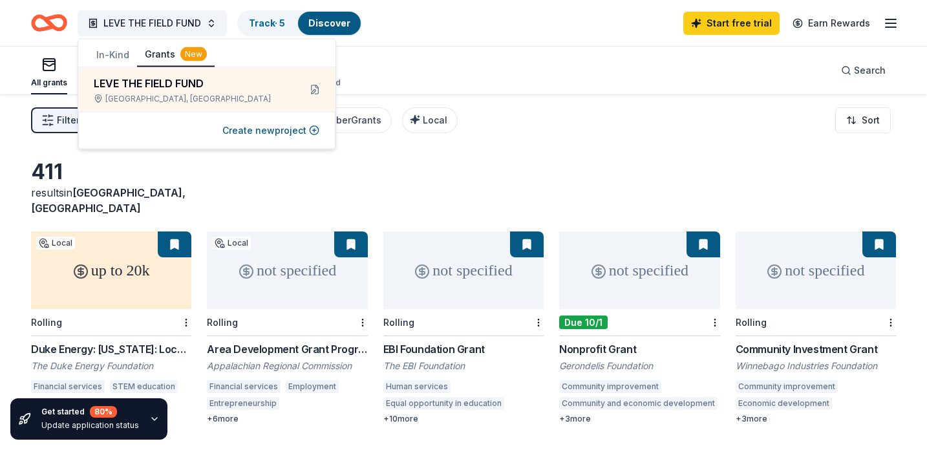
click at [527, 183] on div "411 results in Kings Mountain, NC" at bounding box center [463, 187] width 865 height 57
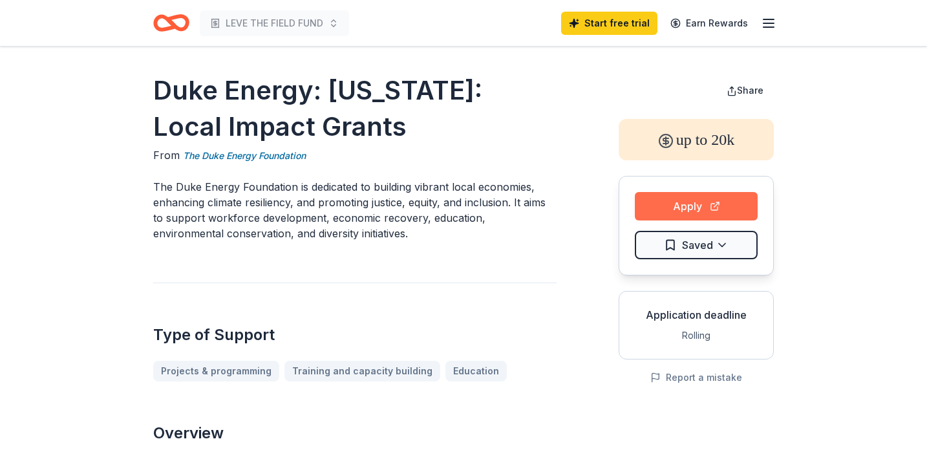
click at [674, 209] on button "Apply" at bounding box center [695, 206] width 123 height 28
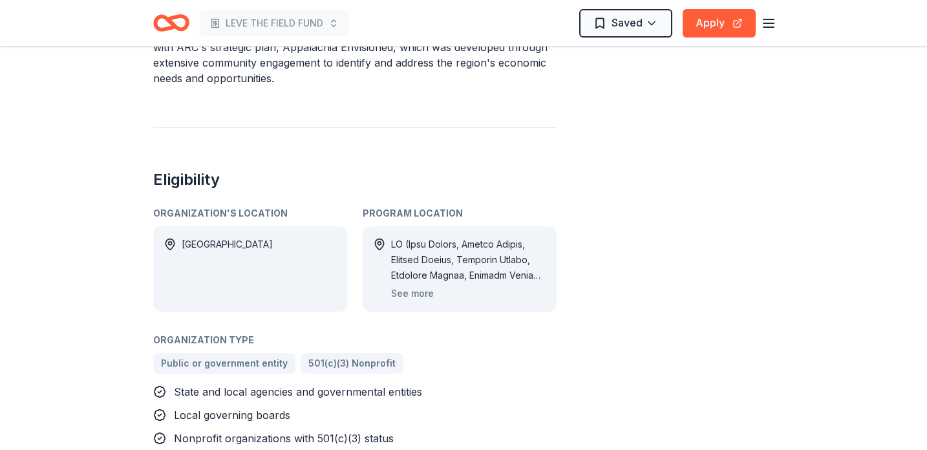
scroll to position [607, 0]
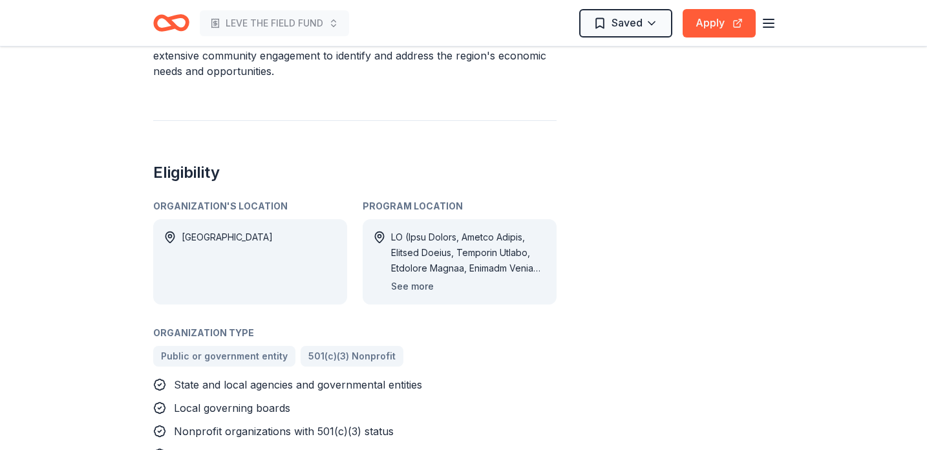
click at [409, 278] on button "See more" at bounding box center [412, 286] width 43 height 16
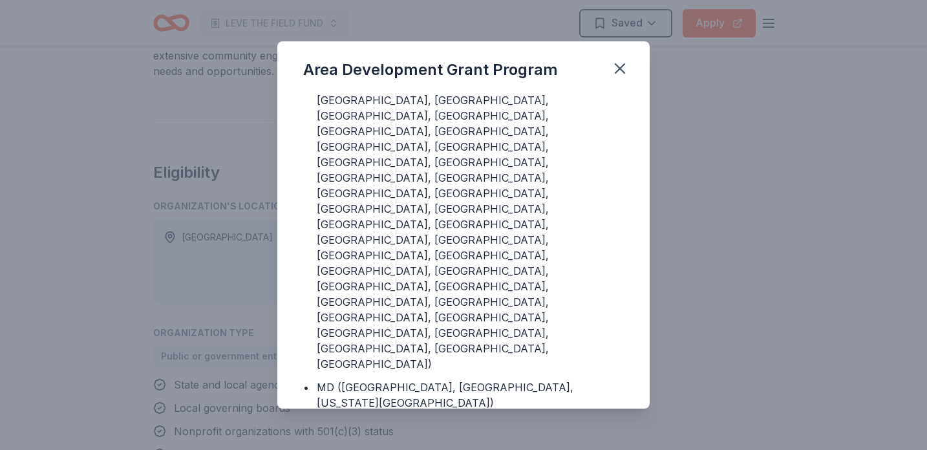
scroll to position [807, 0]
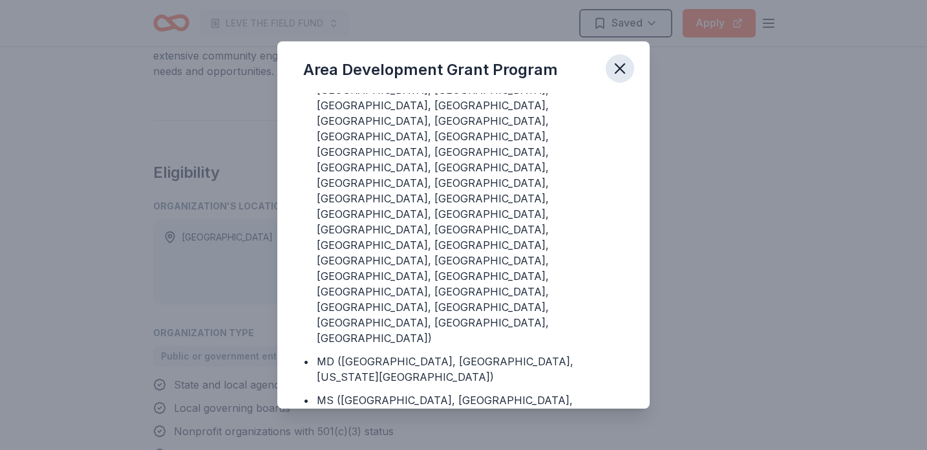
click at [622, 70] on icon "button" at bounding box center [619, 68] width 9 height 9
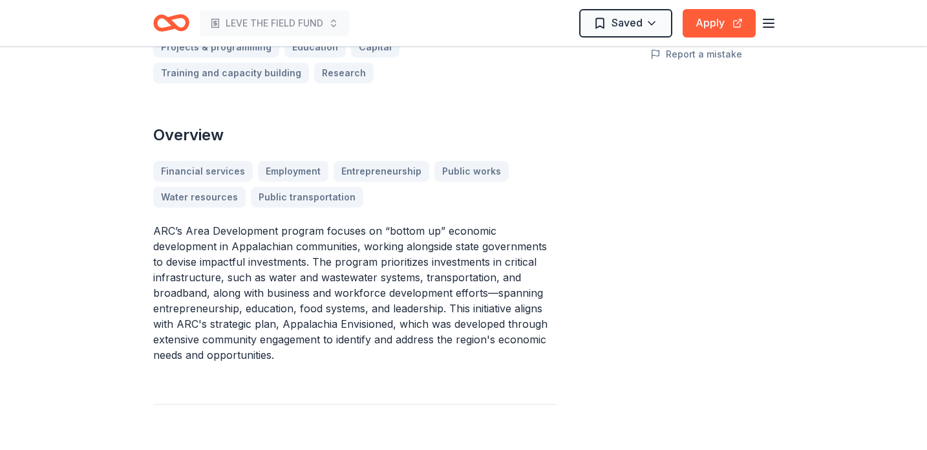
scroll to position [255, 0]
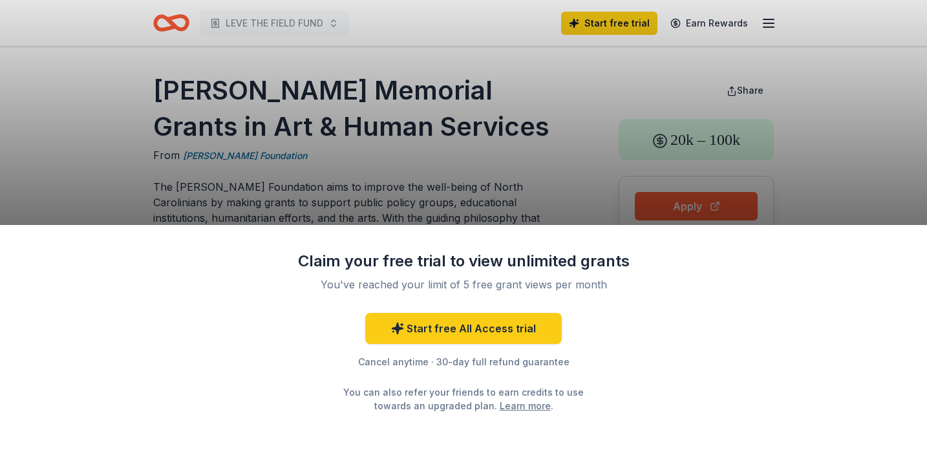
click at [445, 187] on div "Claim your free trial to view unlimited grants You've reached your limit of 5 f…" at bounding box center [463, 225] width 927 height 450
